Goal: Information Seeking & Learning: Learn about a topic

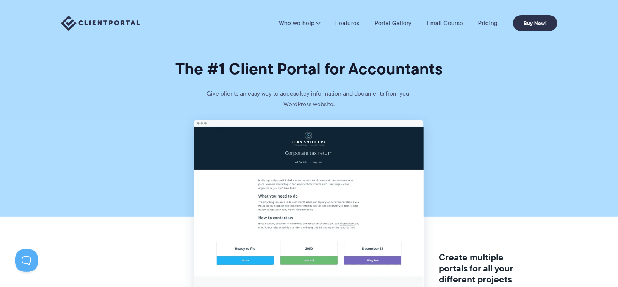
click at [480, 22] on link "Pricing" at bounding box center [487, 23] width 19 height 8
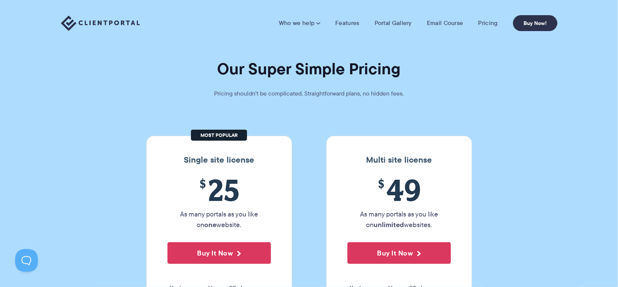
click at [112, 24] on img at bounding box center [100, 24] width 79 height 16
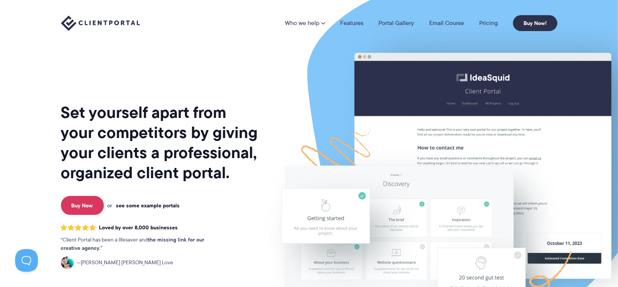
click at [151, 205] on link "see some example portals" at bounding box center [148, 205] width 64 height 7
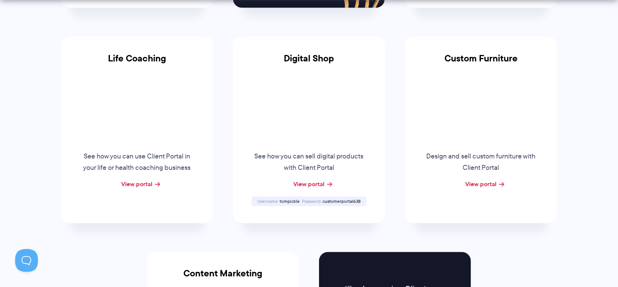
scroll to position [568, 0]
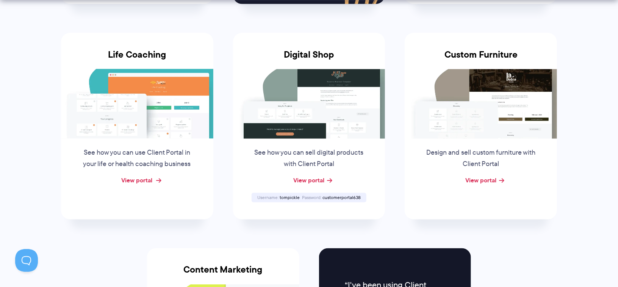
click at [135, 179] on link "View portal" at bounding box center [137, 180] width 31 height 9
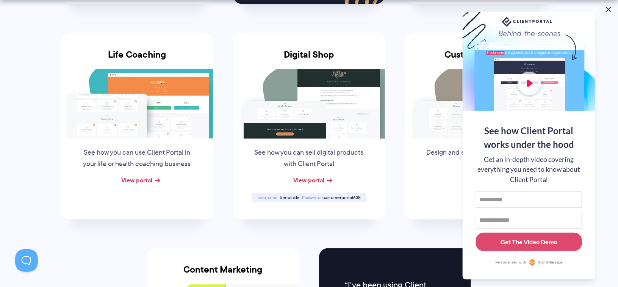
click at [610, 9] on button at bounding box center [608, 9] width 9 height 9
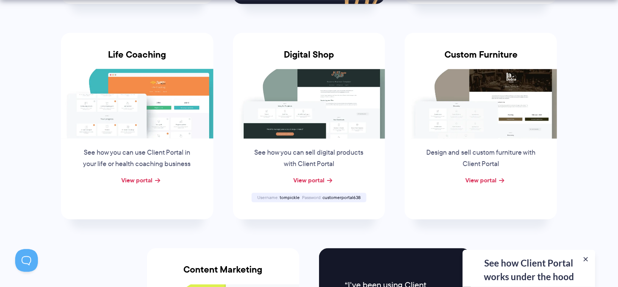
click at [554, 270] on div "See how Client Portal works under the hood Get an in-depth video covering every…" at bounding box center [529, 268] width 133 height 37
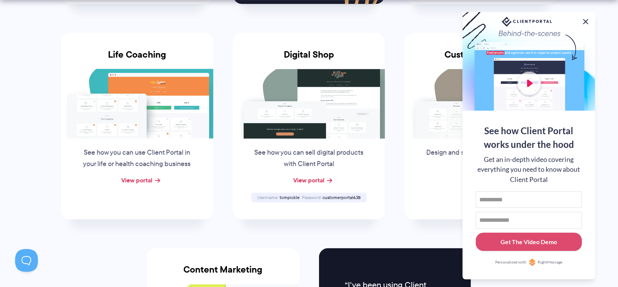
click at [585, 19] on button at bounding box center [585, 21] width 9 height 9
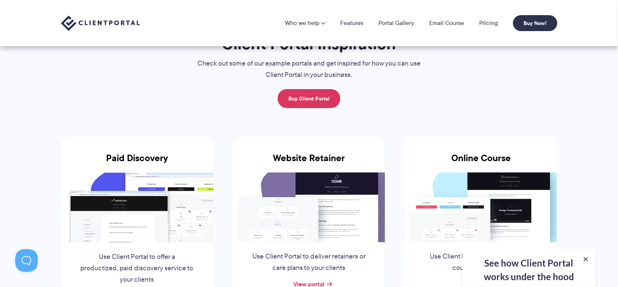
scroll to position [0, 0]
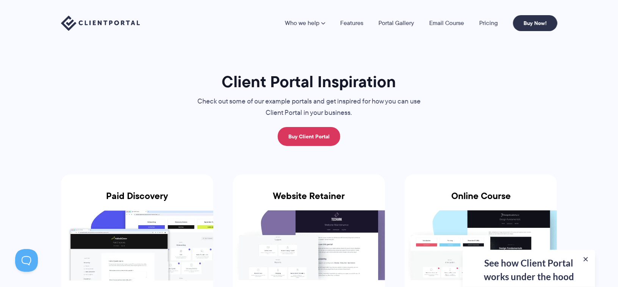
click at [90, 23] on img at bounding box center [100, 24] width 79 height 16
click at [484, 25] on link "Pricing" at bounding box center [488, 23] width 19 height 6
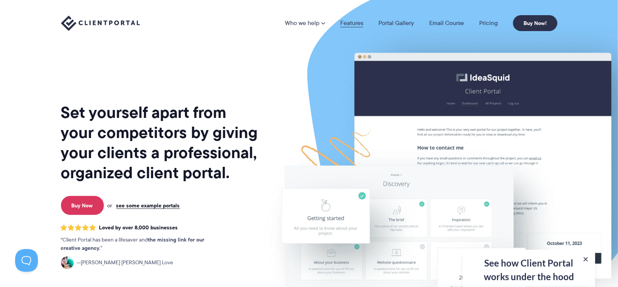
click at [351, 23] on link "Features" at bounding box center [351, 23] width 23 height 6
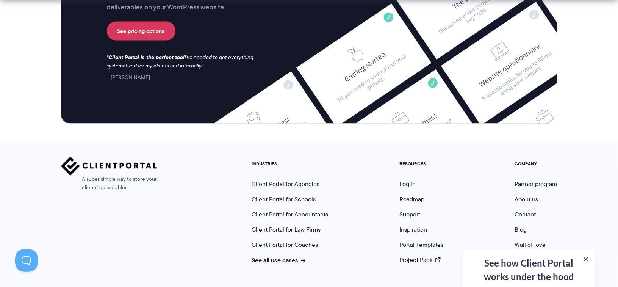
scroll to position [2053, 0]
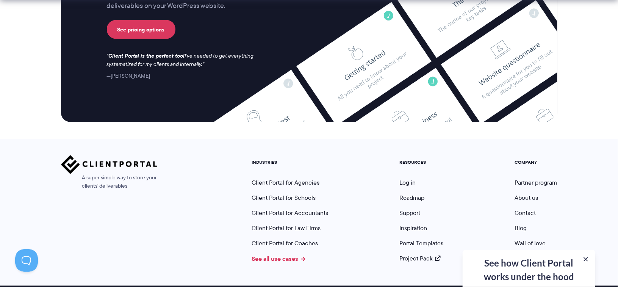
click at [265, 254] on link "See all use cases" at bounding box center [279, 258] width 54 height 9
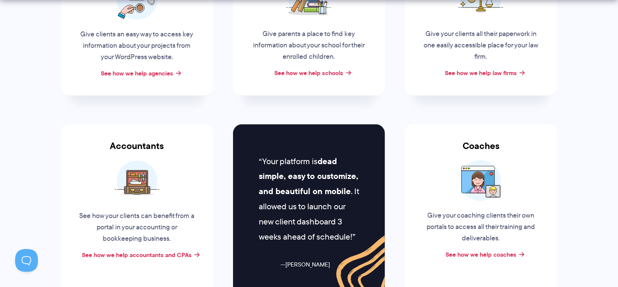
scroll to position [265, 0]
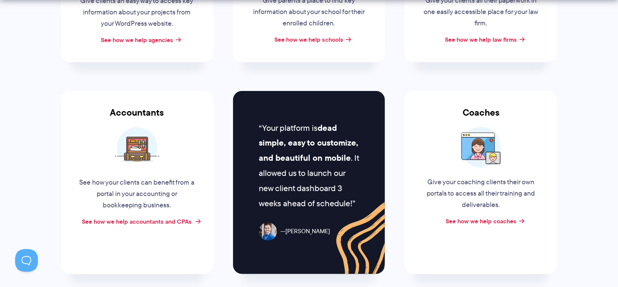
click at [160, 220] on link "See how we help accountants and CPAs" at bounding box center [137, 221] width 110 height 9
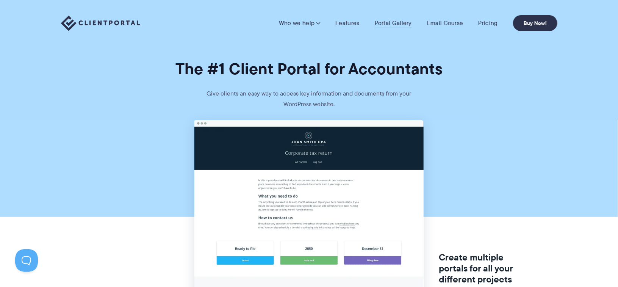
click at [387, 23] on link "Portal Gallery" at bounding box center [393, 23] width 37 height 8
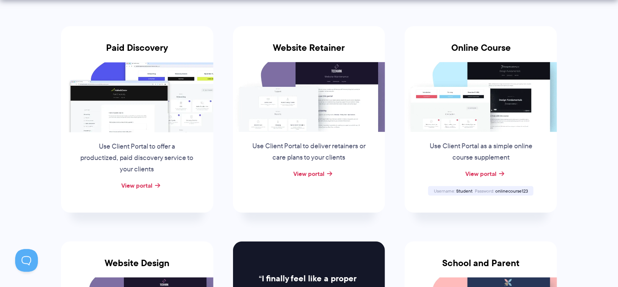
scroll to position [152, 0]
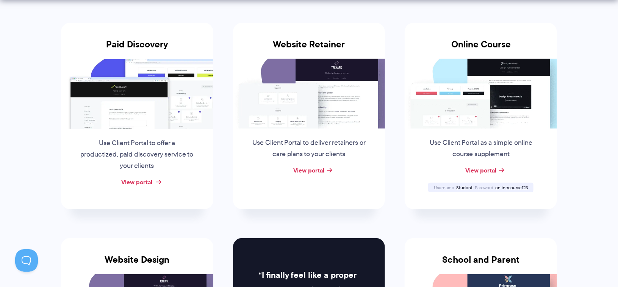
click at [138, 183] on link "View portal" at bounding box center [137, 181] width 31 height 9
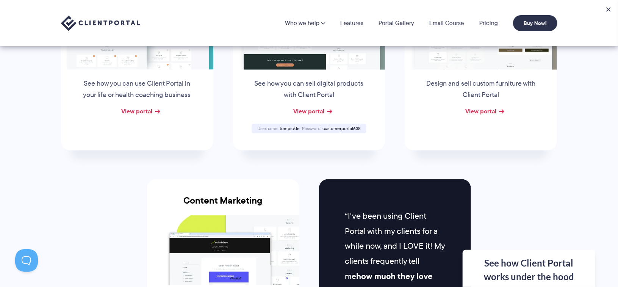
scroll to position [606, 0]
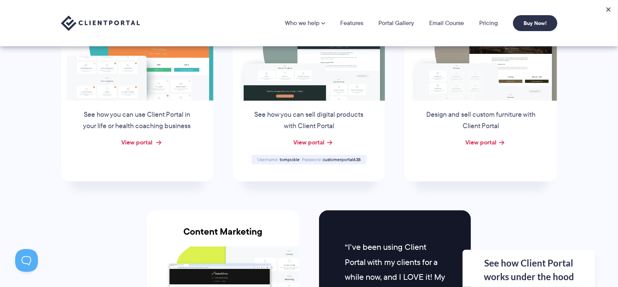
click at [135, 140] on link "View portal" at bounding box center [137, 142] width 31 height 9
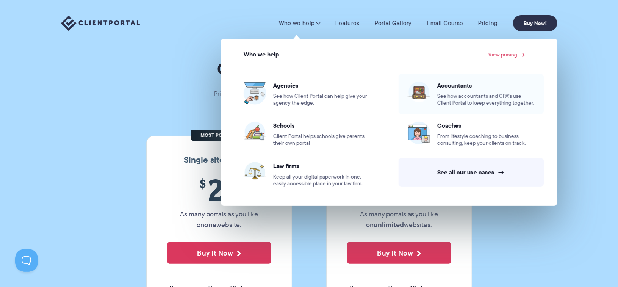
click at [458, 89] on div "Accountants See how accountants and CPA’s use Client Portal to keep everything …" at bounding box center [485, 93] width 97 height 25
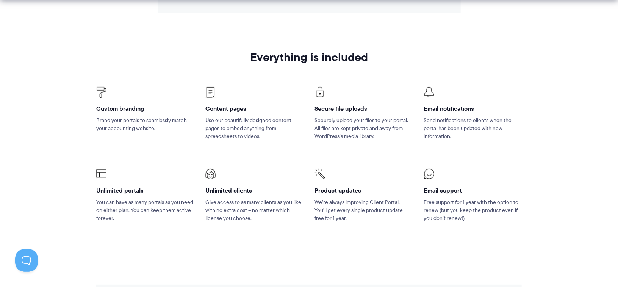
scroll to position [1061, 0]
